Goal: Information Seeking & Learning: Learn about a topic

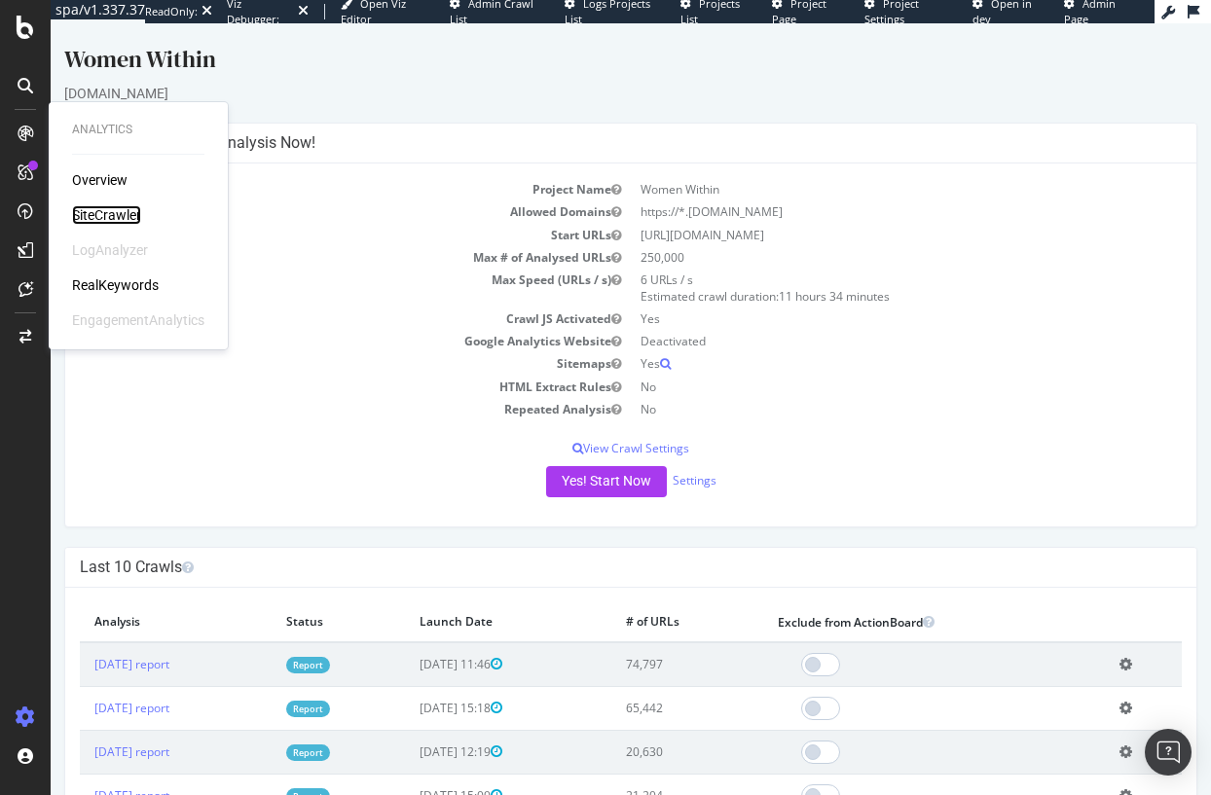
click at [99, 208] on div "SiteCrawler" at bounding box center [106, 214] width 69 height 19
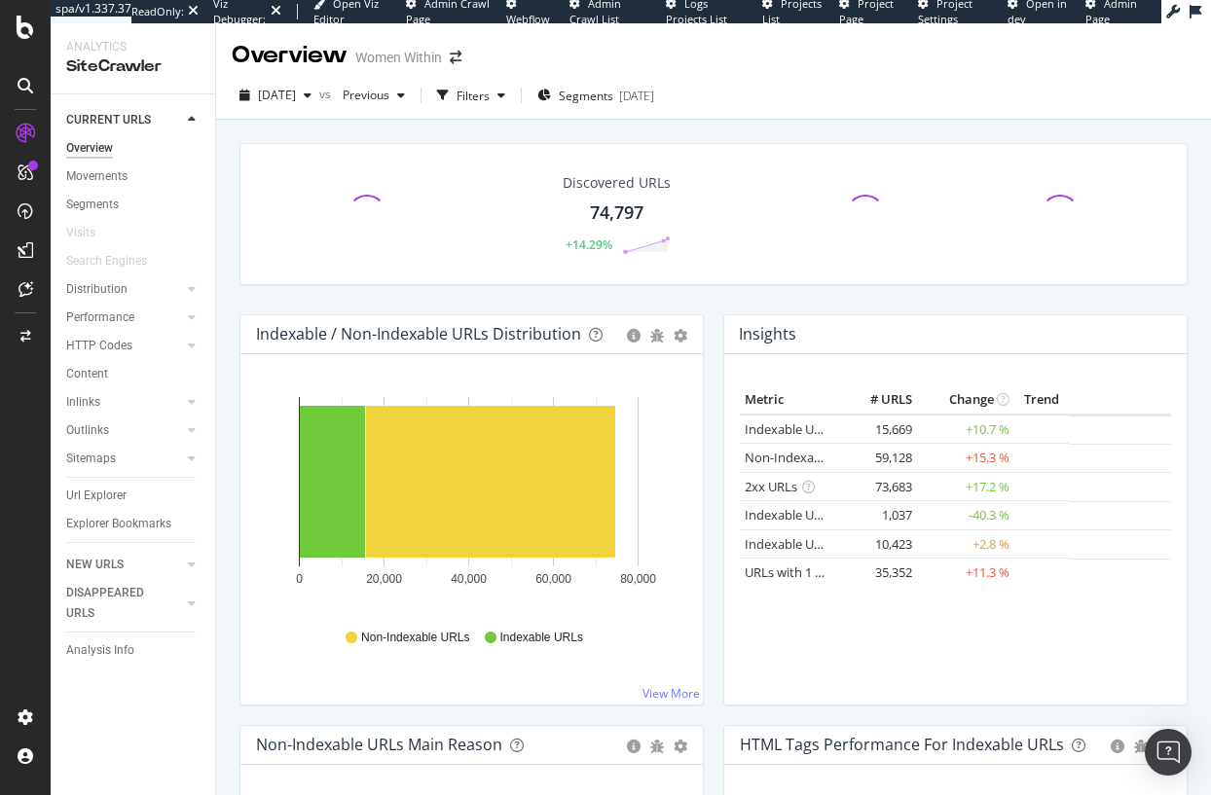
drag, startPoint x: 81, startPoint y: 402, endPoint x: 888, endPoint y: 413, distance: 806.9
click at [81, 402] on div "Inlinks" at bounding box center [83, 402] width 34 height 20
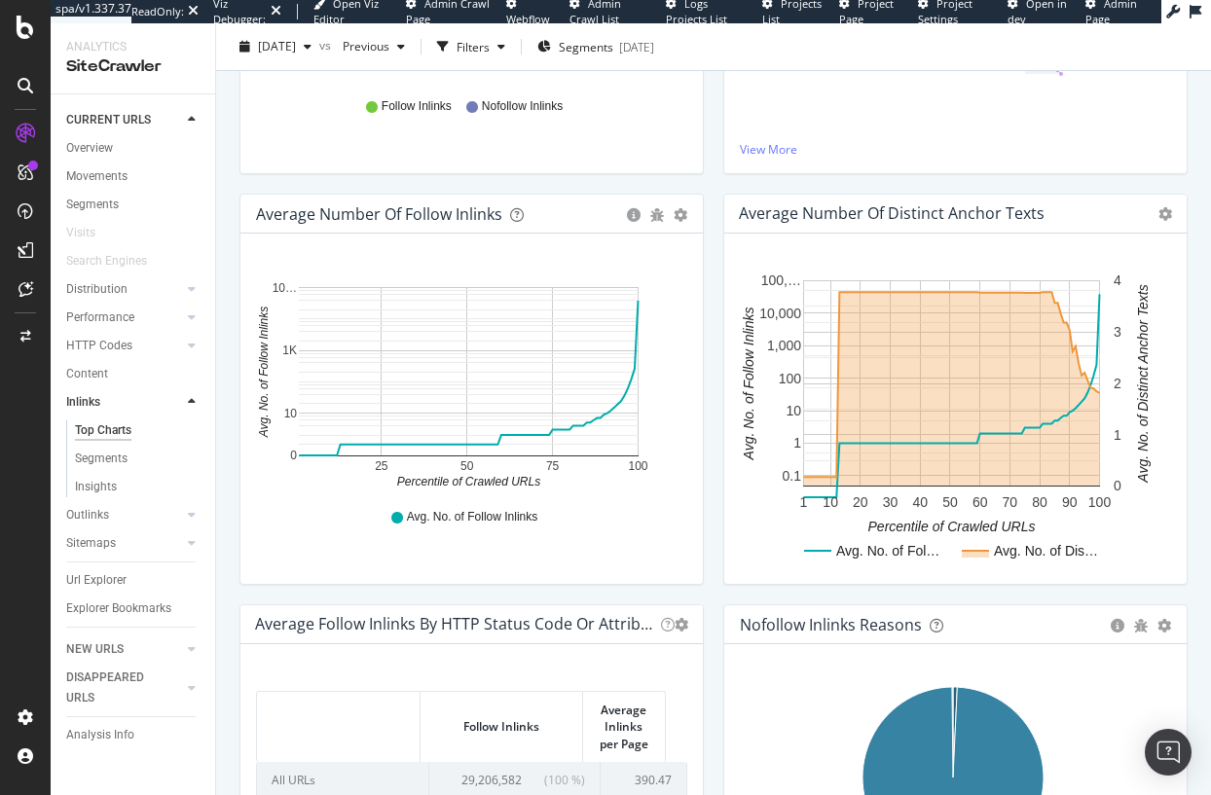
scroll to position [791, 0]
